Goal: Book appointment/travel/reservation

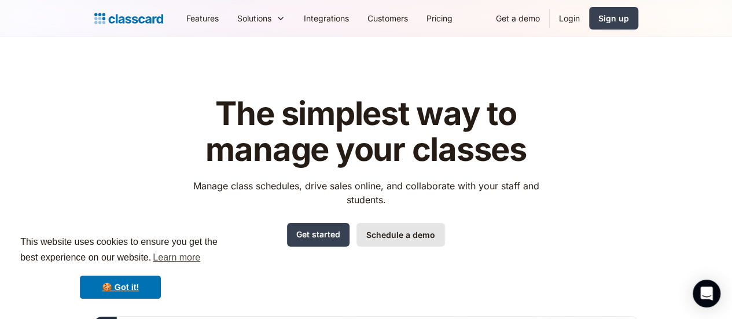
click at [406, 233] on link "Schedule a demo" at bounding box center [401, 235] width 89 height 24
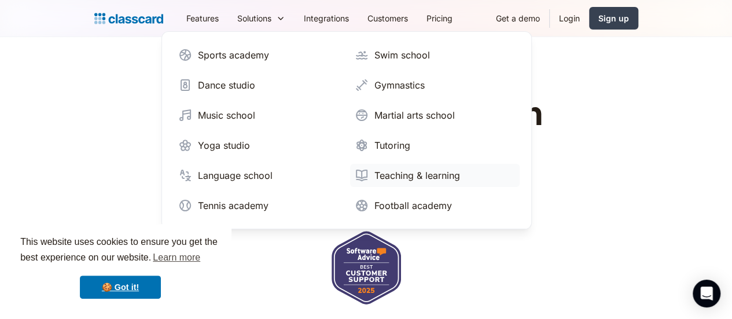
click at [374, 172] on div "Teaching & learning" at bounding box center [417, 175] width 86 height 14
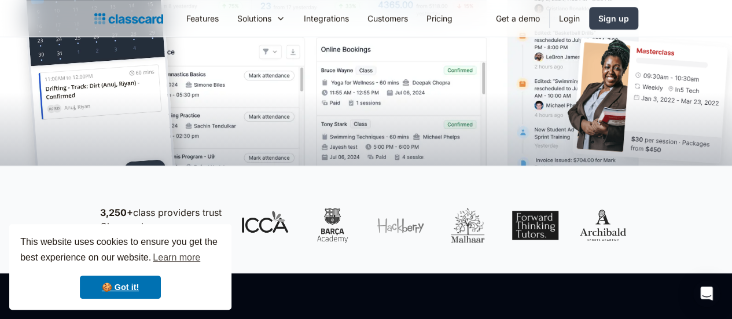
scroll to position [405, 0]
